Goal: Obtain resource: Download file/media

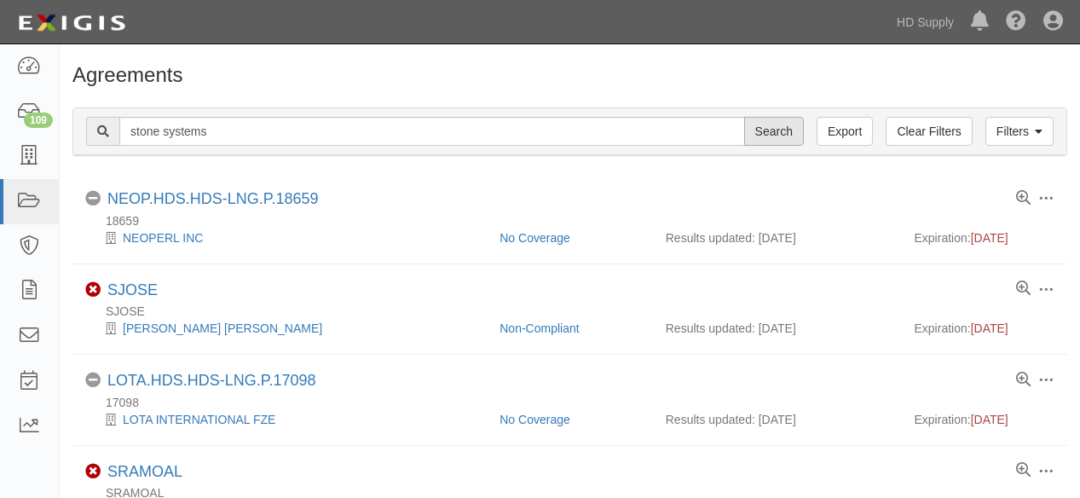
type input "stone systems"
click at [781, 134] on input "Search" at bounding box center [774, 131] width 60 height 29
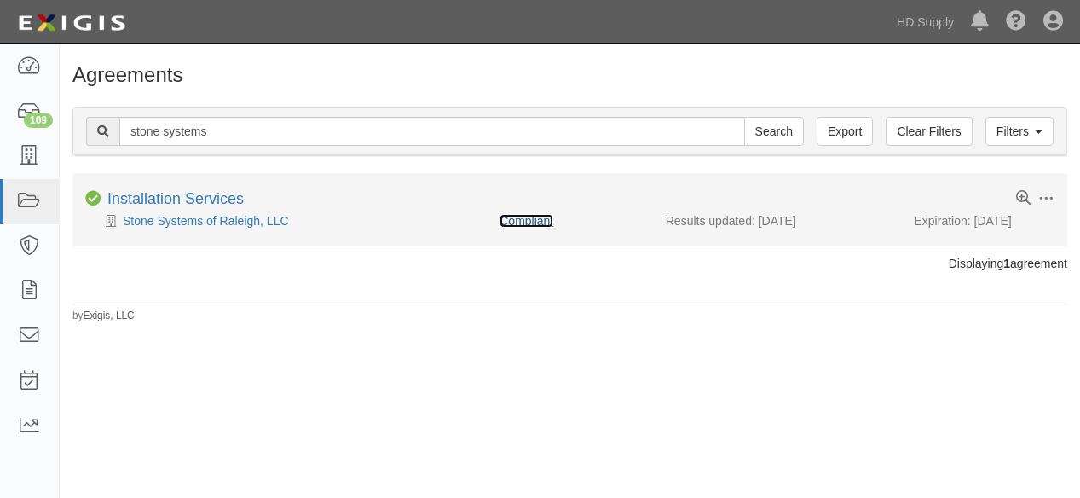
click at [531, 218] on link "Compliant" at bounding box center [527, 221] width 54 height 14
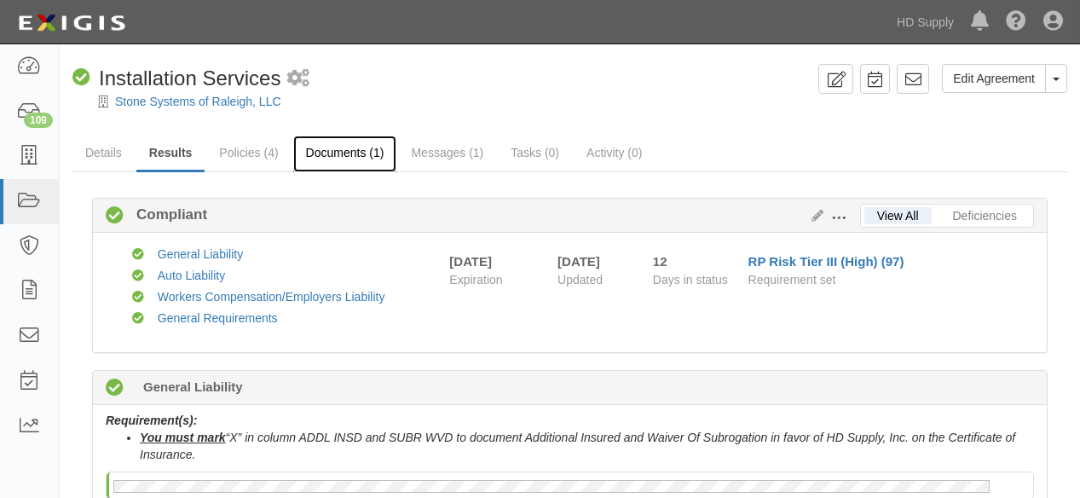
click at [330, 155] on link "Documents (1)" at bounding box center [345, 154] width 104 height 37
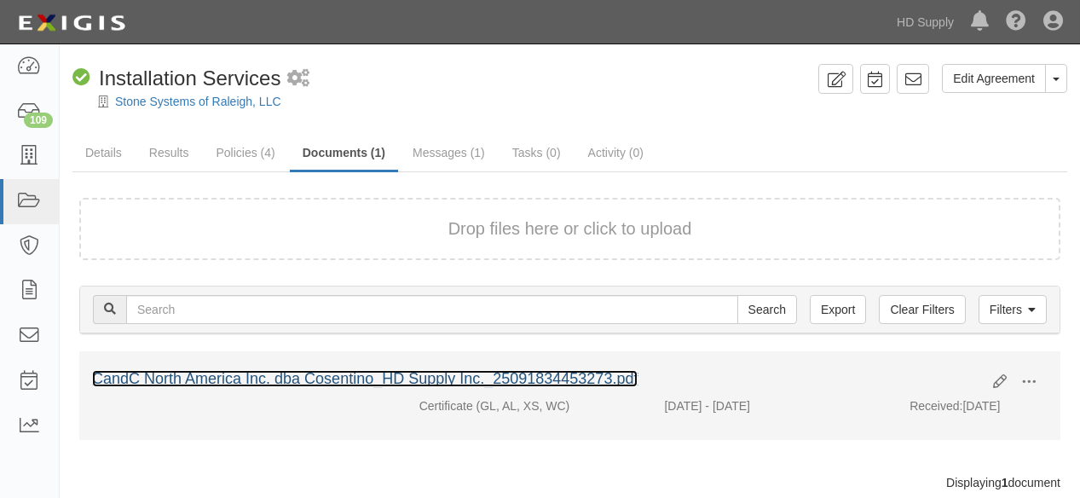
click at [298, 378] on link "CandC North America Inc. dba Cosentino_HD Supply Inc._25091834453273.pdf" at bounding box center [365, 378] width 546 height 17
